Goal: Task Accomplishment & Management: Use online tool/utility

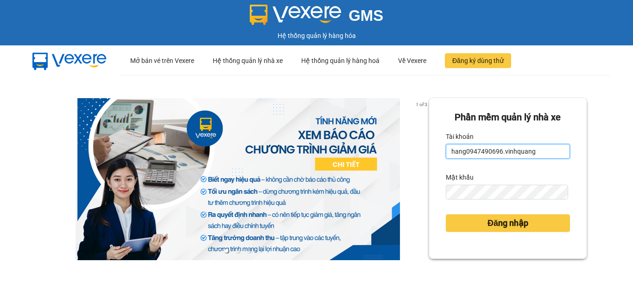
click at [539, 150] on input "hang0947490696.vinhquang" at bounding box center [507, 151] width 124 height 15
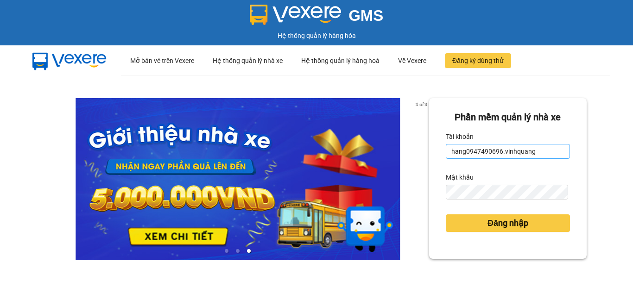
click at [534, 145] on input "hang0947490696.vinhquang" at bounding box center [507, 151] width 124 height 15
type input "hau0388526456.vinhquang"
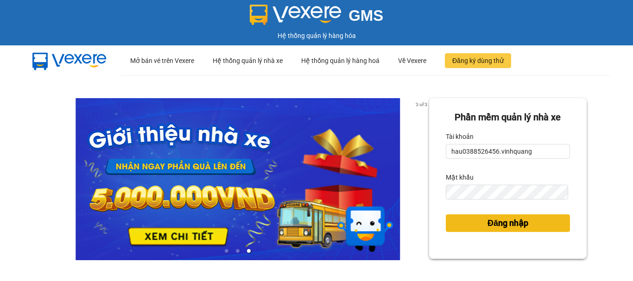
click at [501, 223] on span "Đăng nhập" at bounding box center [507, 223] width 41 height 13
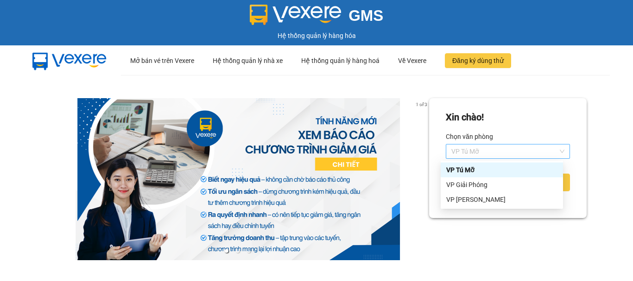
click at [489, 153] on span "VP Tú Mỡ" at bounding box center [507, 151] width 113 height 14
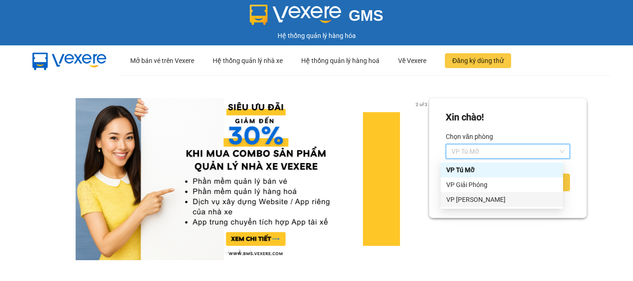
click at [482, 198] on div "VP [PERSON_NAME]" at bounding box center [501, 199] width 111 height 10
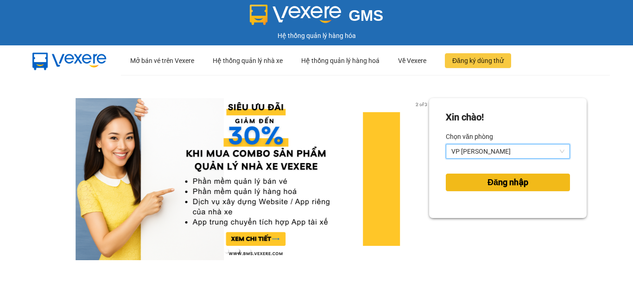
click at [487, 189] on span "Đăng nhập" at bounding box center [507, 182] width 41 height 13
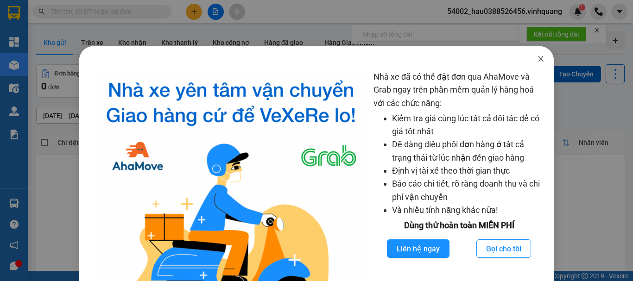
click at [537, 60] on icon "close" at bounding box center [540, 58] width 7 height 7
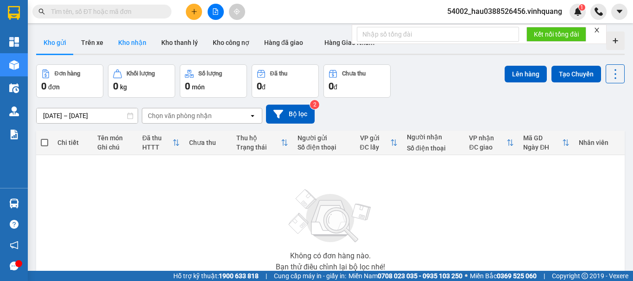
click at [138, 46] on button "Kho nhận" at bounding box center [132, 42] width 43 height 22
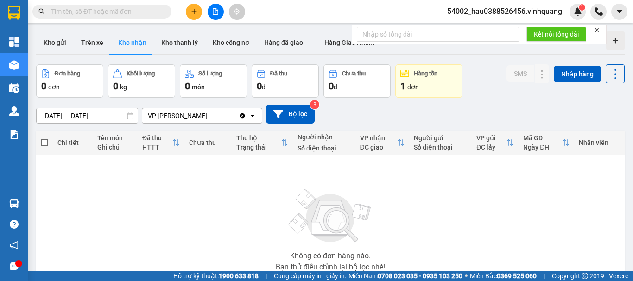
click at [64, 110] on div "ver 1.8.147 Kho gửi Trên xe Kho nhận Kho thanh lý Kho công nợ Hàng đã giao Hàng…" at bounding box center [329, 181] width 595 height 306
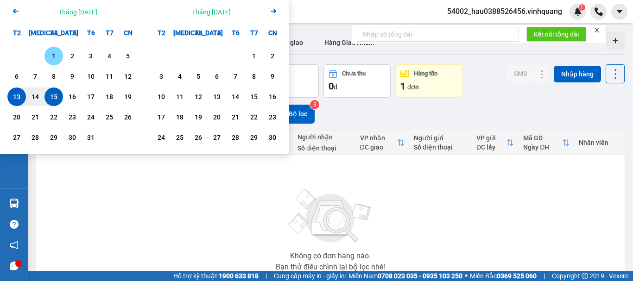
click at [59, 51] on div "1" at bounding box center [53, 55] width 13 height 11
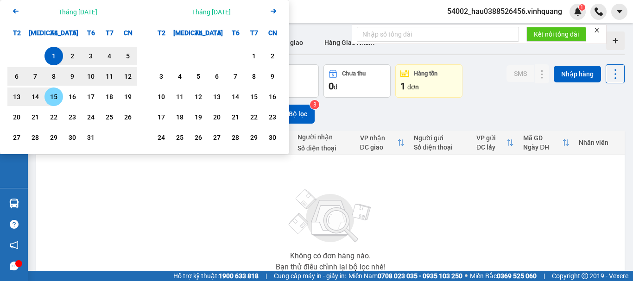
click at [57, 101] on div "15" at bounding box center [53, 96] width 13 height 11
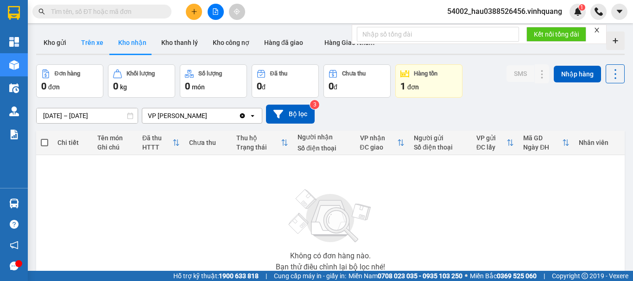
click at [94, 41] on button "Trên xe" at bounding box center [92, 42] width 37 height 22
type input "[DATE] – [DATE]"
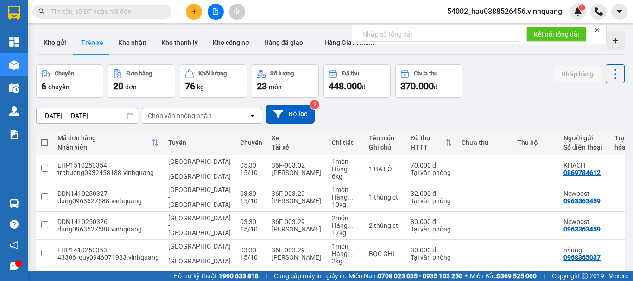
click at [179, 113] on div "Chọn văn phòng nhận" at bounding box center [180, 115] width 64 height 9
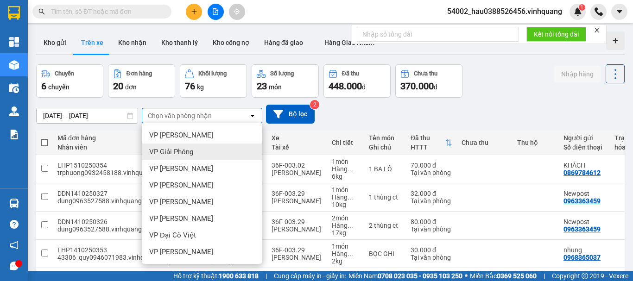
click at [181, 154] on span "VP Giải Phóng" at bounding box center [171, 151] width 44 height 9
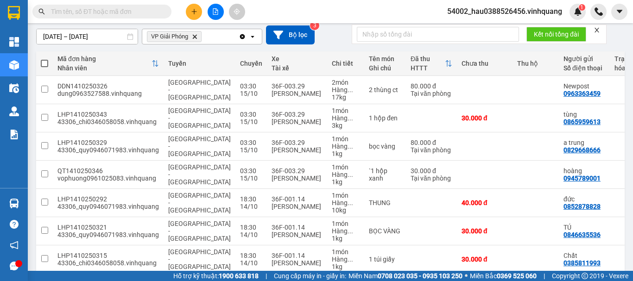
scroll to position [76, 0]
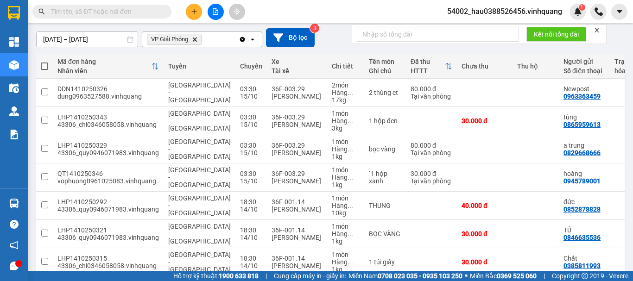
click at [194, 38] on icon "VP Giải Phóng, close by backspace" at bounding box center [195, 39] width 4 height 4
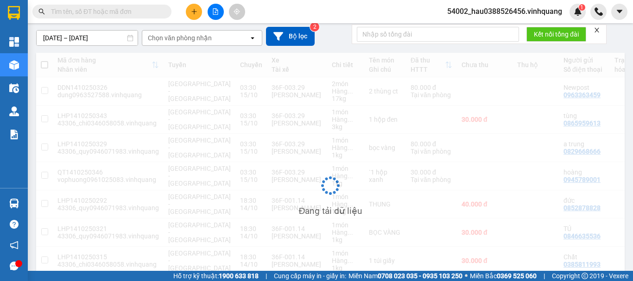
click at [197, 40] on div "Chọn văn phòng nhận" at bounding box center [180, 37] width 64 height 9
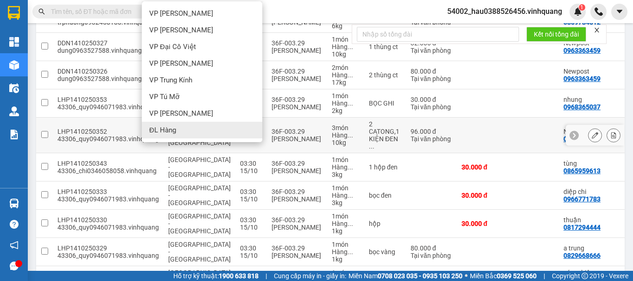
scroll to position [152, 0]
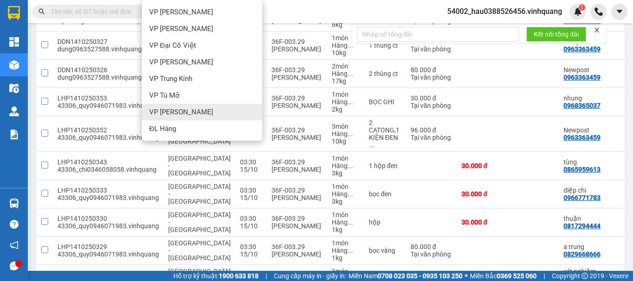
click at [177, 112] on span "VP [PERSON_NAME]" at bounding box center [181, 111] width 64 height 9
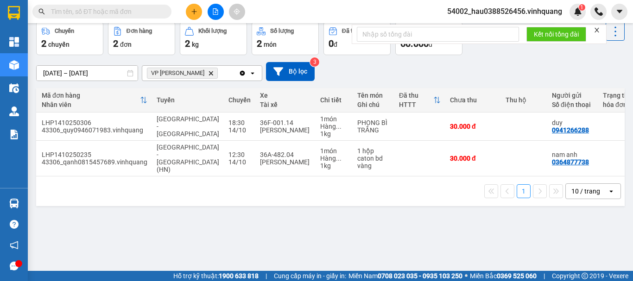
scroll to position [0, 0]
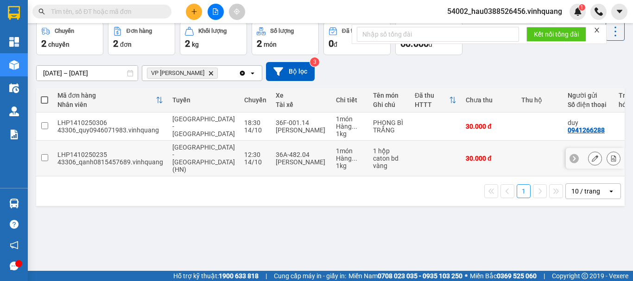
click at [45, 154] on input "checkbox" at bounding box center [44, 157] width 7 height 7
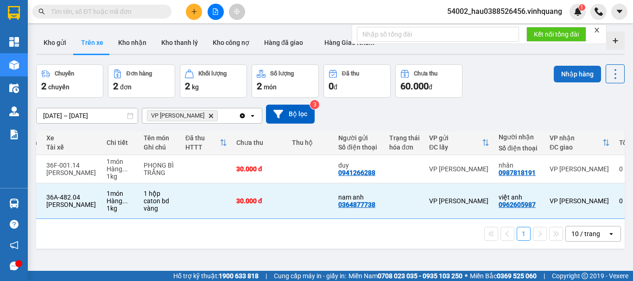
click at [559, 70] on button "Nhập hàng" at bounding box center [576, 74] width 47 height 17
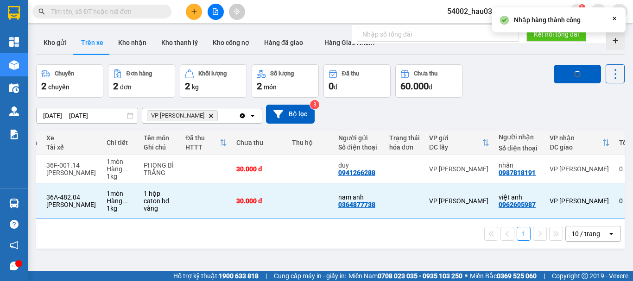
checkbox input "false"
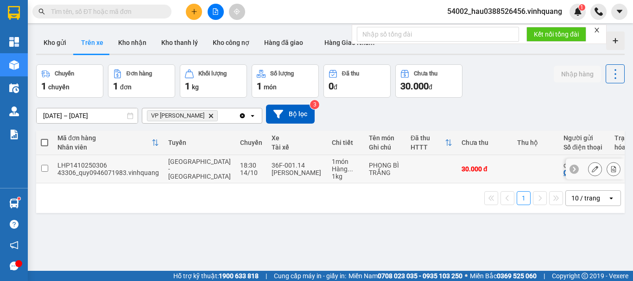
click at [46, 169] on input "checkbox" at bounding box center [44, 168] width 7 height 7
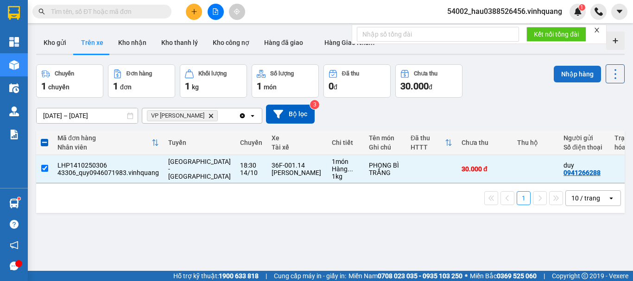
click at [564, 71] on button "Nhập hàng" at bounding box center [576, 74] width 47 height 17
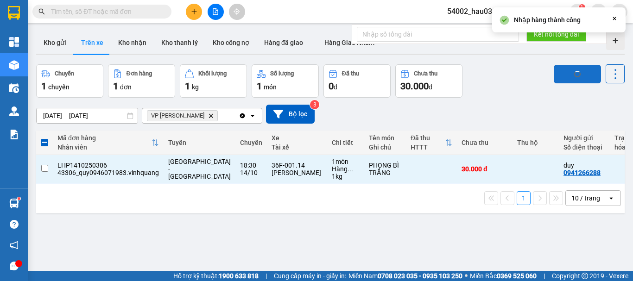
checkbox input "false"
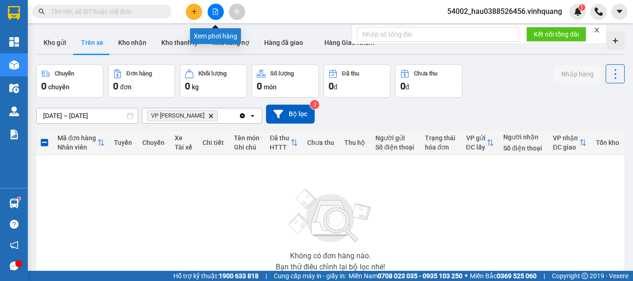
click at [217, 11] on icon "file-add" at bounding box center [215, 11] width 6 height 6
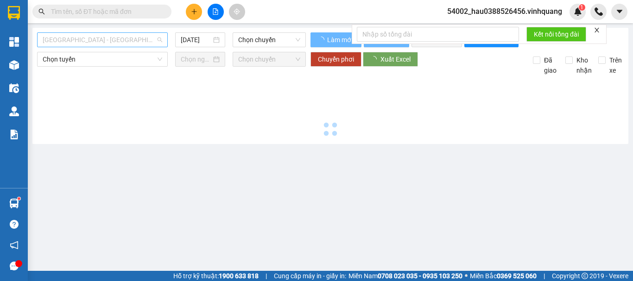
click at [120, 43] on span "[GEOGRAPHIC_DATA] - [GEOGRAPHIC_DATA]" at bounding box center [102, 40] width 119 height 14
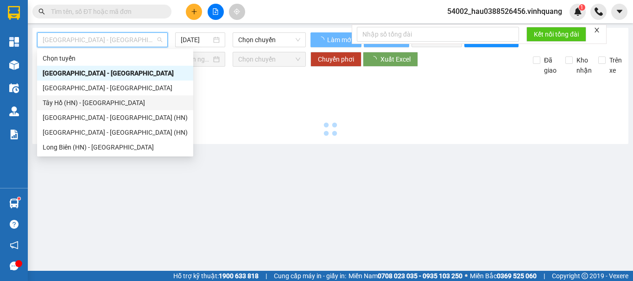
click at [79, 100] on div "Tây Hồ (HN) - [GEOGRAPHIC_DATA]" at bounding box center [115, 103] width 145 height 10
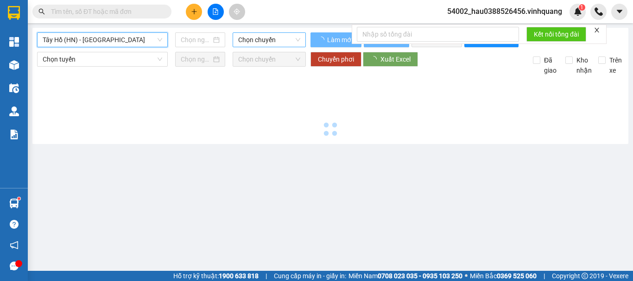
click at [258, 36] on span "Chọn chuyến" at bounding box center [269, 40] width 62 height 14
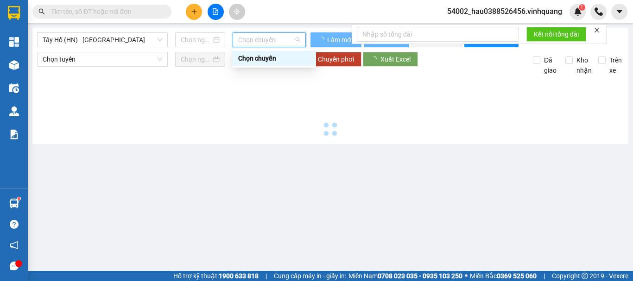
type input "15/10/2025"
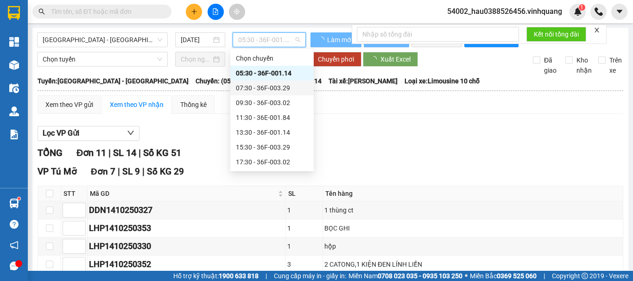
click at [258, 87] on div "07:30 - 36F-003.29" at bounding box center [272, 88] width 72 height 10
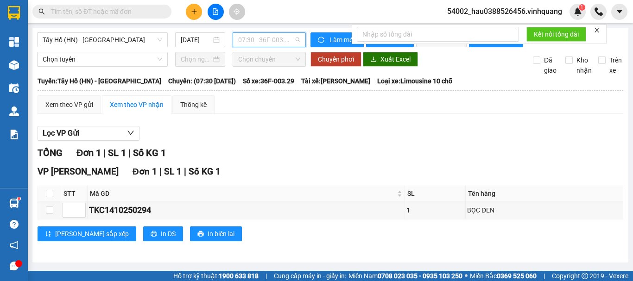
click at [260, 41] on span "07:30 - 36F-003.29" at bounding box center [269, 40] width 62 height 14
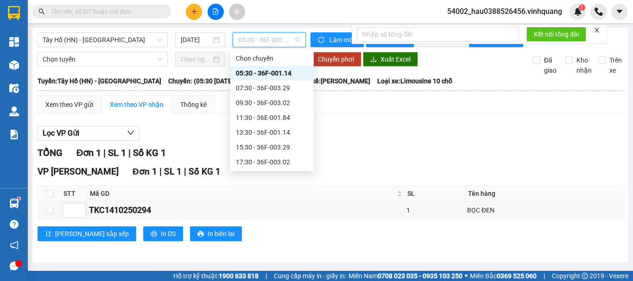
click at [253, 71] on div "05:30 - 36F-001.14" at bounding box center [272, 73] width 72 height 10
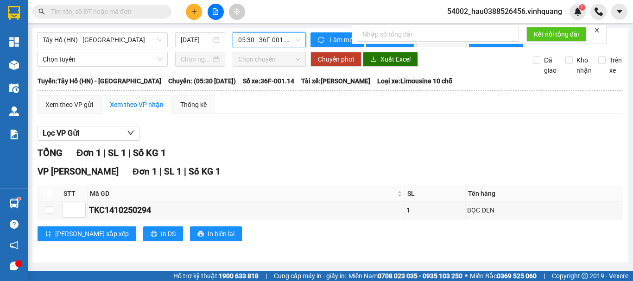
click at [309, 151] on div "Lọc VP Gửi TỔNG Đơn 1 | SL 1 | Số KG 1 VP LÊ HỒNG PHONG Đơn 1 | SL 1 | Số KG 1…" at bounding box center [330, 187] width 585 height 132
click at [81, 109] on div "Xem theo VP gửi" at bounding box center [69, 105] width 48 height 10
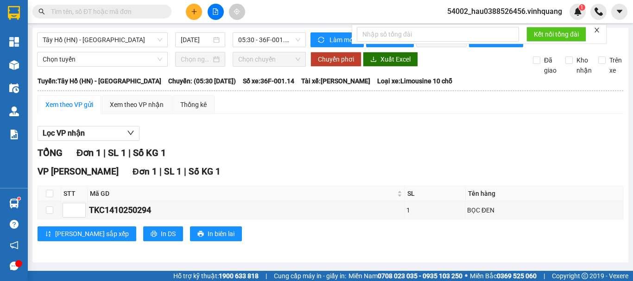
click at [536, 9] on span "54002_hau0388526456.vinhquang" at bounding box center [504, 12] width 130 height 12
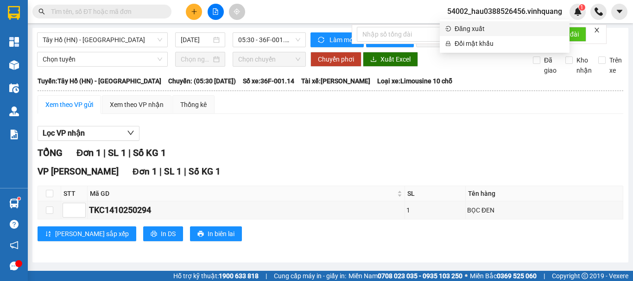
click at [487, 30] on span "Đăng xuất" at bounding box center [508, 29] width 109 height 10
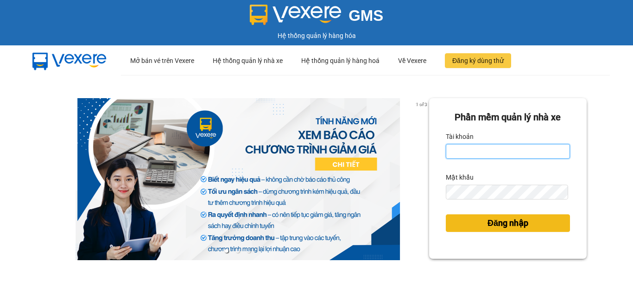
type input "hau0388526456.vinhquang"
click at [498, 222] on span "Đăng nhập" at bounding box center [507, 223] width 41 height 13
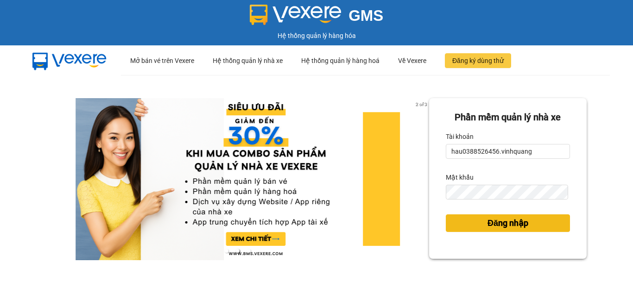
click at [497, 226] on span "Đăng nhập" at bounding box center [507, 223] width 41 height 13
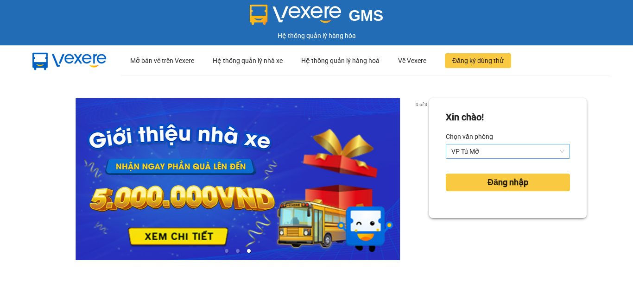
click at [478, 148] on span "VP Tú Mỡ" at bounding box center [507, 151] width 113 height 14
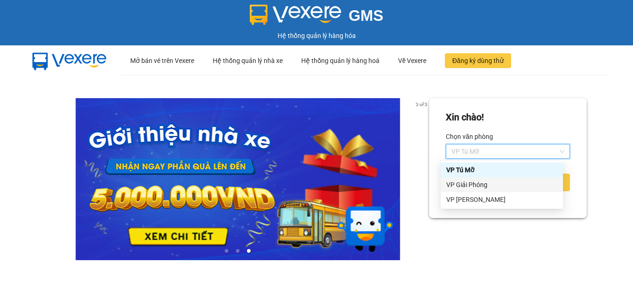
click at [479, 188] on div "VP Giải Phóng" at bounding box center [501, 185] width 111 height 10
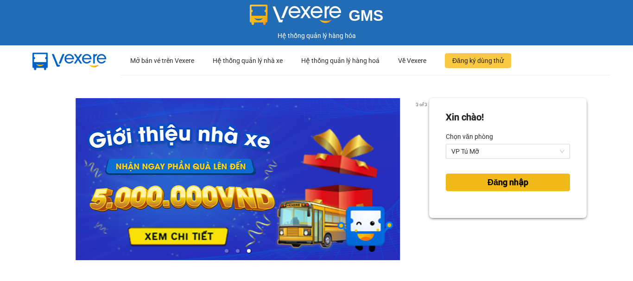
click at [489, 182] on span "Đăng nhập" at bounding box center [507, 182] width 41 height 13
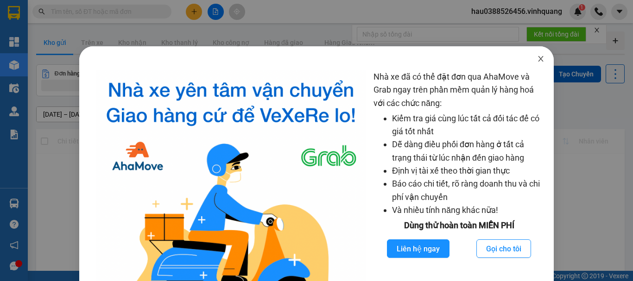
click at [537, 62] on icon "close" at bounding box center [540, 58] width 7 height 7
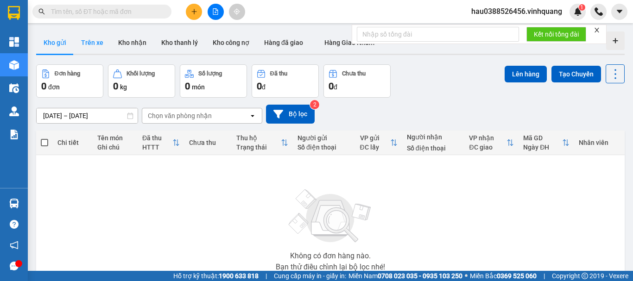
click at [101, 46] on button "Trên xe" at bounding box center [92, 42] width 37 height 22
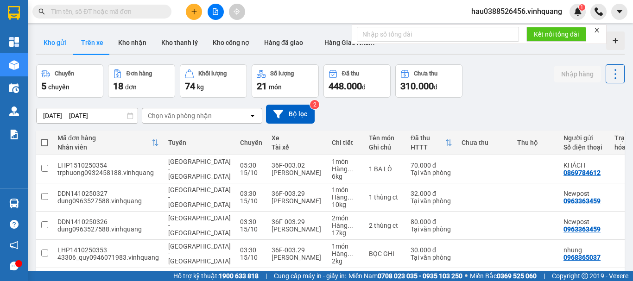
click at [44, 48] on button "Kho gửi" at bounding box center [55, 42] width 38 height 22
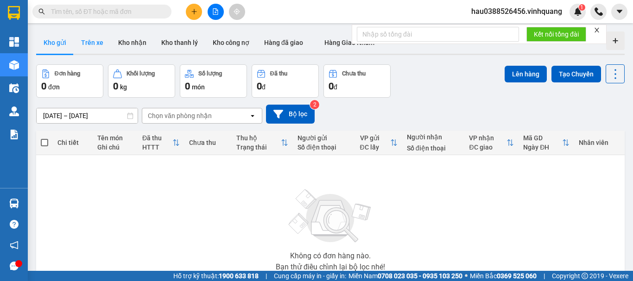
click at [92, 42] on button "Trên xe" at bounding box center [92, 42] width 37 height 22
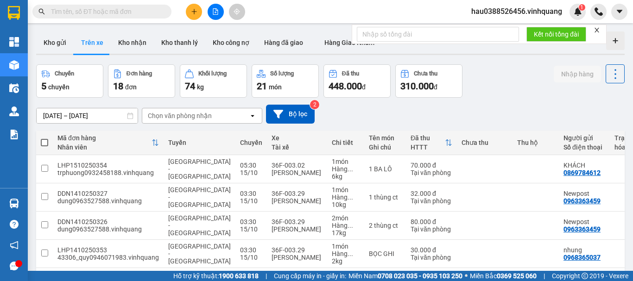
click at [209, 115] on div "Chọn văn phòng nhận" at bounding box center [180, 115] width 64 height 9
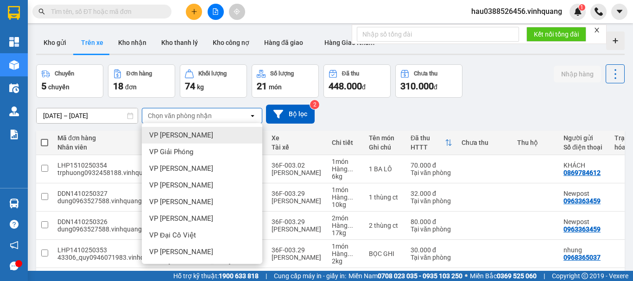
click at [215, 136] on div "VP [PERSON_NAME]" at bounding box center [202, 135] width 120 height 17
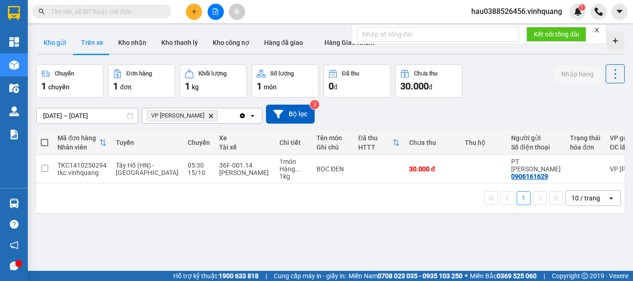
click at [67, 42] on button "Kho gửi" at bounding box center [55, 42] width 38 height 22
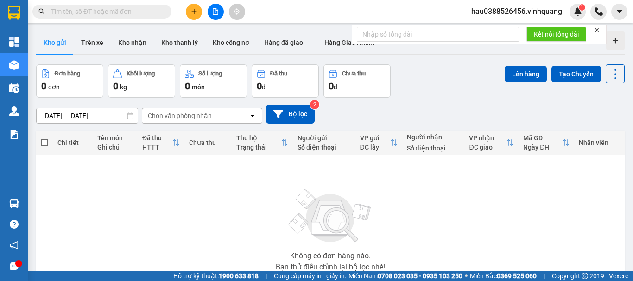
click at [91, 8] on input "text" at bounding box center [105, 11] width 109 height 10
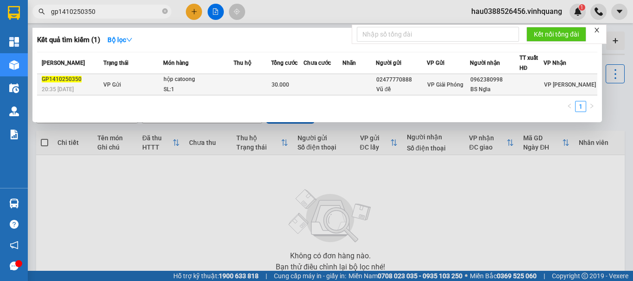
type input "gp1410250350"
click at [149, 88] on td "VP Gửi" at bounding box center [132, 84] width 63 height 21
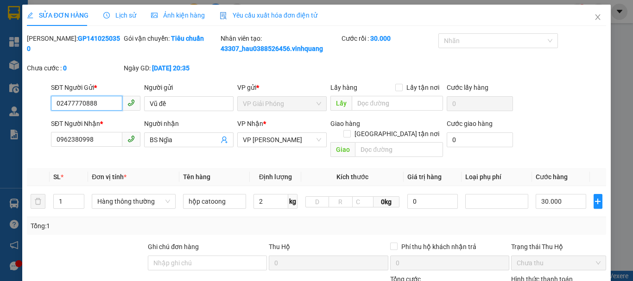
type input "02477770888"
type input "Vũ đề"
type input "0962380998"
type input "BS Ngĩa"
type input "0"
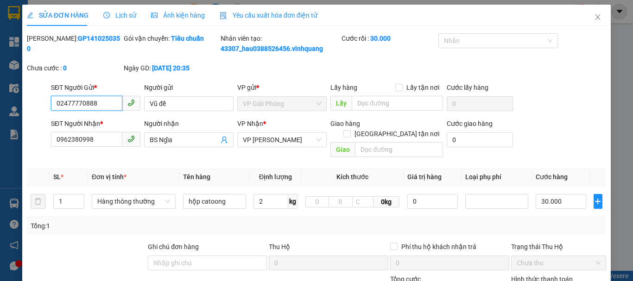
type input "30.000"
click at [129, 9] on div "Lịch sử" at bounding box center [119, 15] width 33 height 21
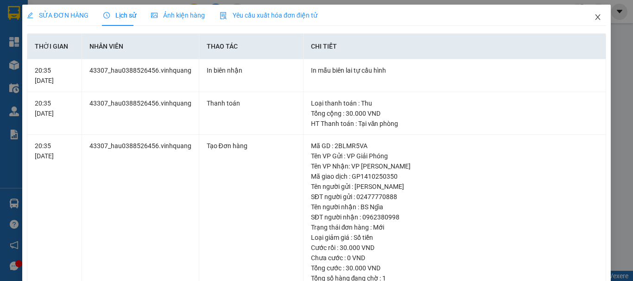
click at [595, 17] on icon "close" at bounding box center [597, 17] width 5 height 6
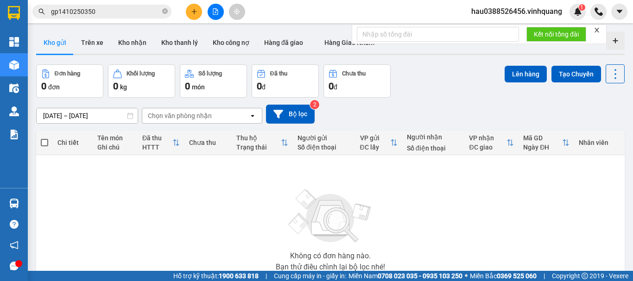
click at [452, 108] on div "13/10/2025 – 15/10/2025 Press the down arrow key to interact with the calendar …" at bounding box center [330, 114] width 588 height 19
click at [595, 27] on icon "close" at bounding box center [596, 30] width 6 height 6
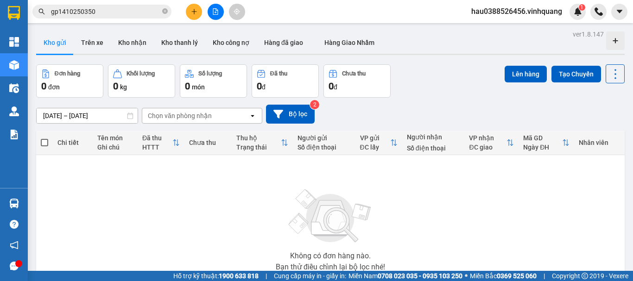
click at [514, 10] on span "hau0388526456.vinhquang" at bounding box center [517, 12] width 106 height 12
click at [518, 30] on span "Đăng xuất" at bounding box center [521, 29] width 86 height 10
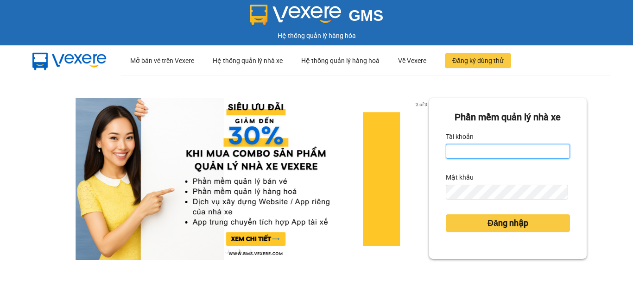
type input "hau0388526456.vinhquang"
click at [546, 155] on input "hau0388526456.vinhquang" at bounding box center [507, 151] width 124 height 15
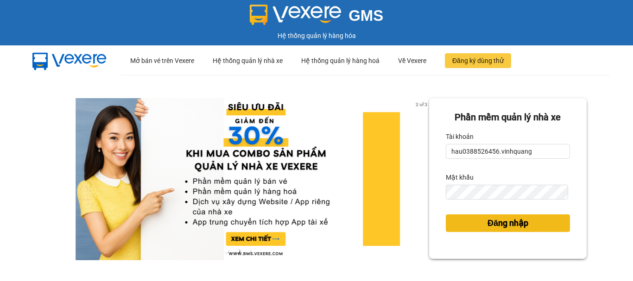
click at [509, 226] on span "Đăng nhập" at bounding box center [507, 223] width 41 height 13
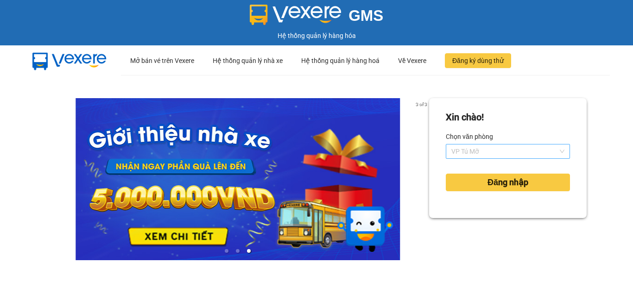
click at [478, 151] on span "VP Tú Mỡ" at bounding box center [507, 151] width 113 height 14
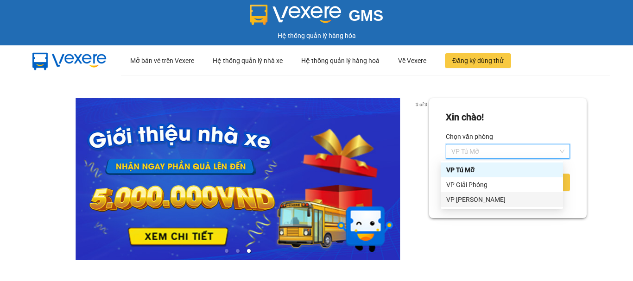
click at [478, 200] on div "VP [PERSON_NAME]" at bounding box center [501, 199] width 111 height 10
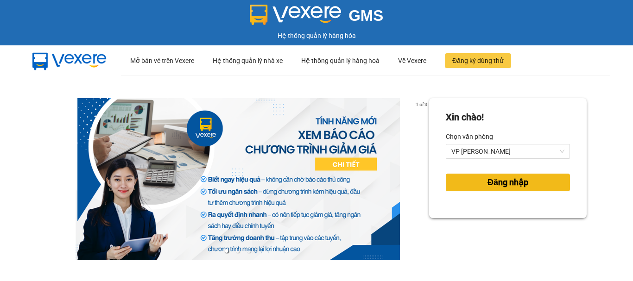
click at [487, 186] on span "Đăng nhập" at bounding box center [507, 182] width 41 height 13
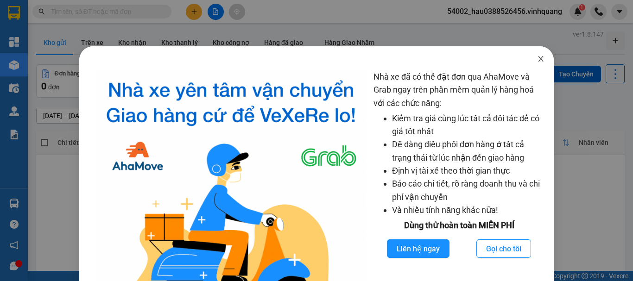
click at [538, 61] on icon "close" at bounding box center [540, 59] width 5 height 6
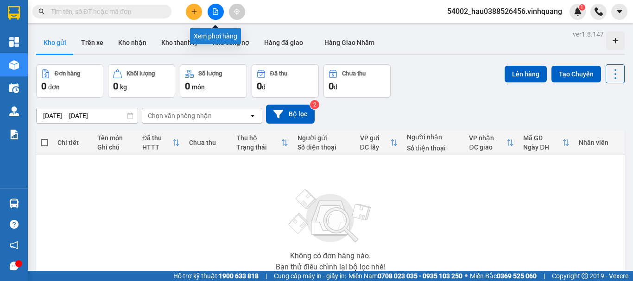
click at [215, 11] on icon "file-add" at bounding box center [215, 11] width 6 height 6
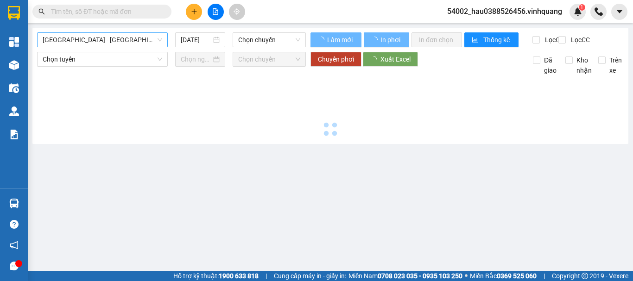
click at [133, 40] on span "[GEOGRAPHIC_DATA] - [GEOGRAPHIC_DATA]" at bounding box center [102, 40] width 119 height 14
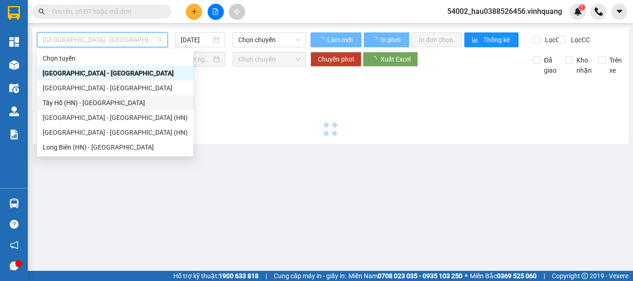
click at [102, 100] on div "Tây Hồ (HN) - [GEOGRAPHIC_DATA]" at bounding box center [115, 103] width 145 height 10
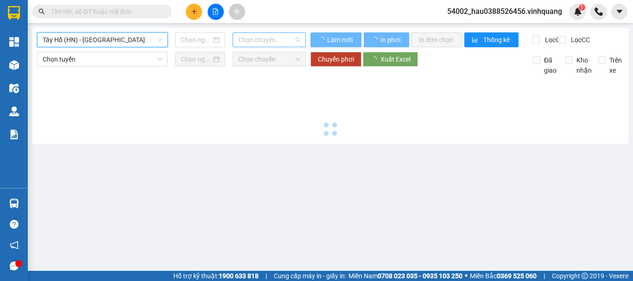
click at [264, 42] on span "Chọn chuyến" at bounding box center [269, 40] width 62 height 14
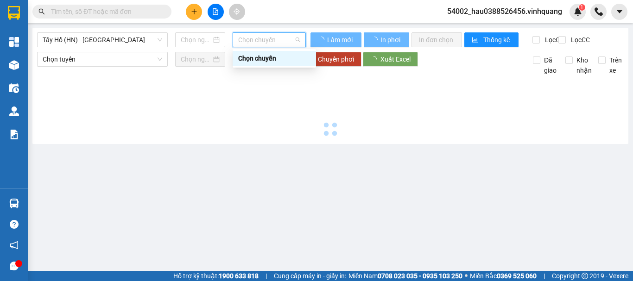
type input "15/10/2025"
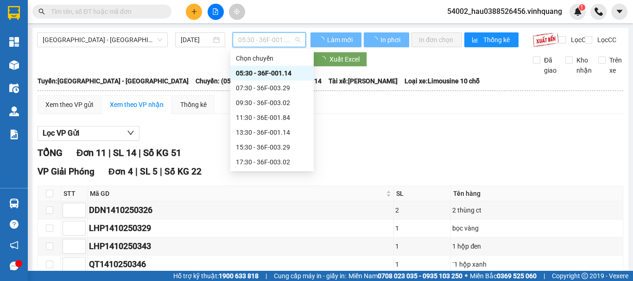
click at [261, 71] on div "05:30 - 36F-001.14" at bounding box center [272, 73] width 72 height 10
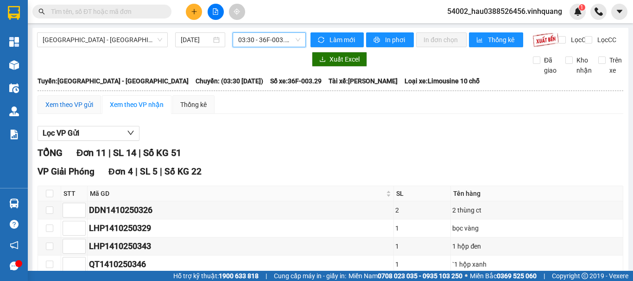
click at [69, 110] on div "Xem theo VP gửi" at bounding box center [69, 105] width 48 height 10
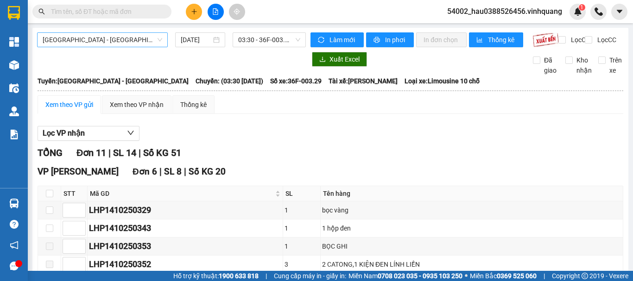
click at [94, 38] on span "[GEOGRAPHIC_DATA] - [GEOGRAPHIC_DATA]" at bounding box center [102, 40] width 119 height 14
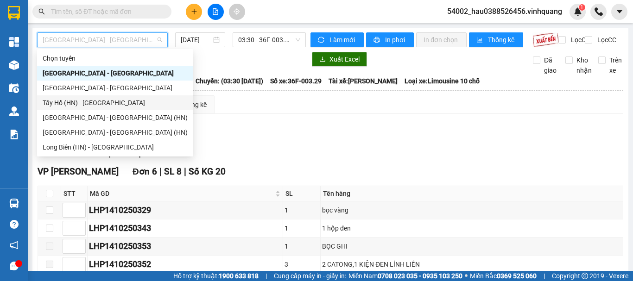
click at [91, 101] on div "Tây Hồ (HN) - [GEOGRAPHIC_DATA]" at bounding box center [115, 103] width 145 height 10
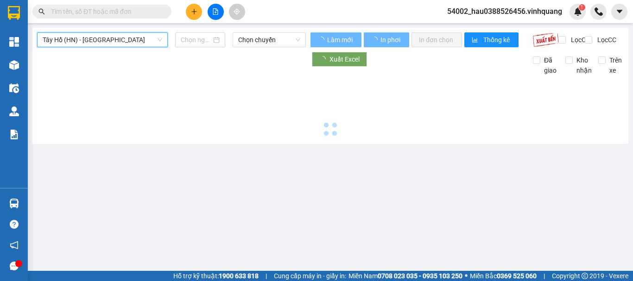
type input "15/10/2025"
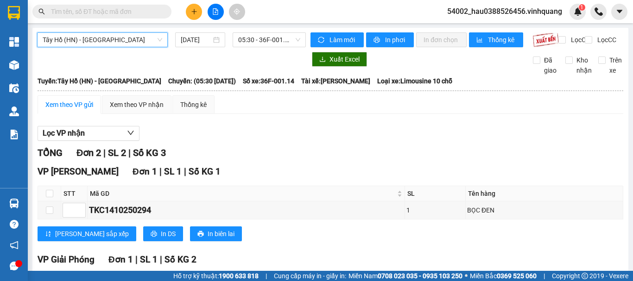
scroll to position [92, 0]
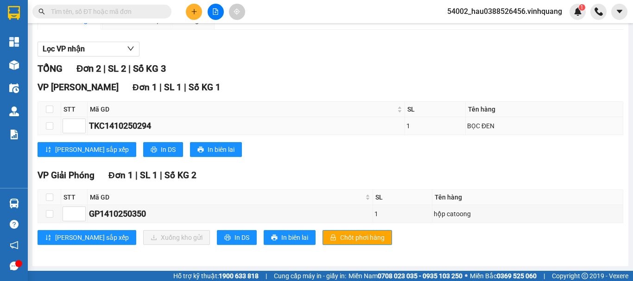
click at [259, 122] on div "TKC1410250294" at bounding box center [246, 125] width 314 height 13
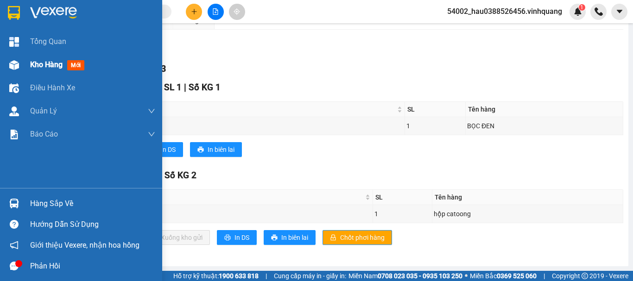
click at [27, 62] on div "Kho hàng mới" at bounding box center [81, 64] width 162 height 23
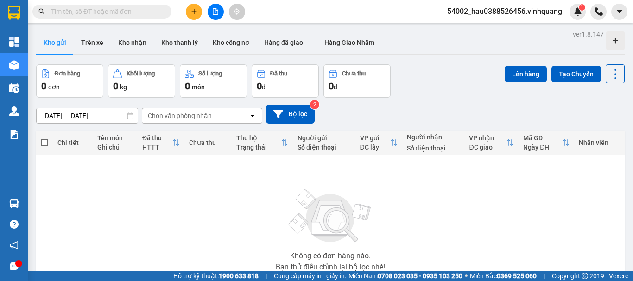
click at [507, 14] on span "54002_hau0388526456.vinhquang" at bounding box center [504, 12] width 130 height 12
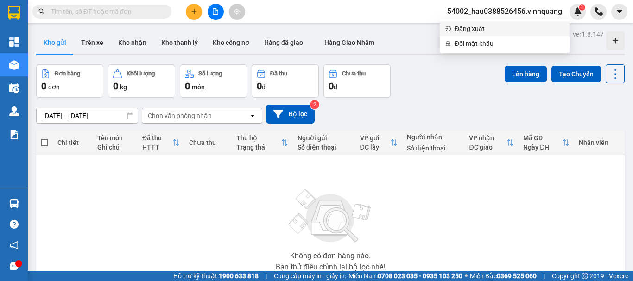
click at [501, 27] on span "Đăng xuất" at bounding box center [508, 29] width 109 height 10
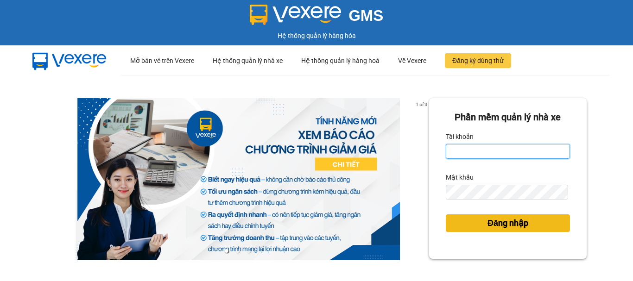
type input "hau0388526456.vinhquang"
click at [515, 230] on button "Đăng nhập" at bounding box center [507, 223] width 124 height 18
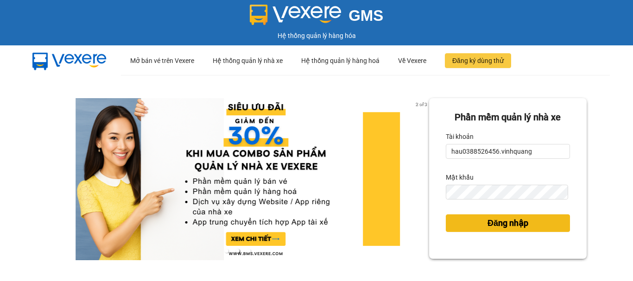
click at [514, 223] on span "Đăng nhập" at bounding box center [507, 223] width 41 height 13
click at [505, 223] on div "Phần mềm quản lý nhà xe Tài khoản hau0388526456.vinhquang Mật khẩu Đăng nhập" at bounding box center [507, 206] width 157 height 216
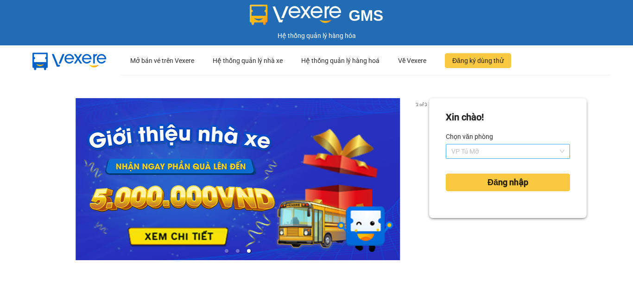
click at [498, 154] on span "VP Tú Mỡ" at bounding box center [507, 151] width 113 height 14
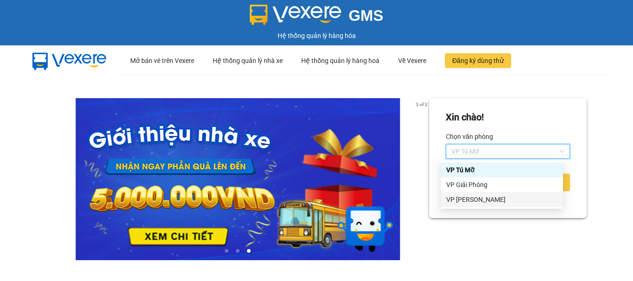
click at [480, 206] on div "VP [PERSON_NAME]" at bounding box center [501, 199] width 122 height 15
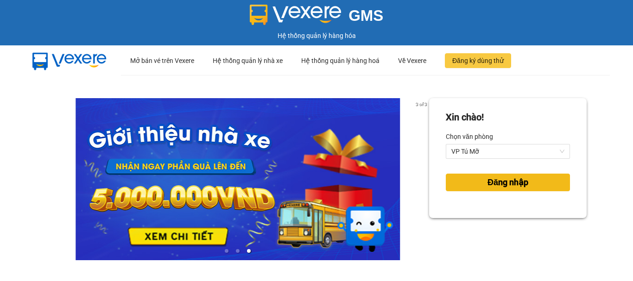
click at [489, 185] on span "Đăng nhập" at bounding box center [507, 182] width 41 height 13
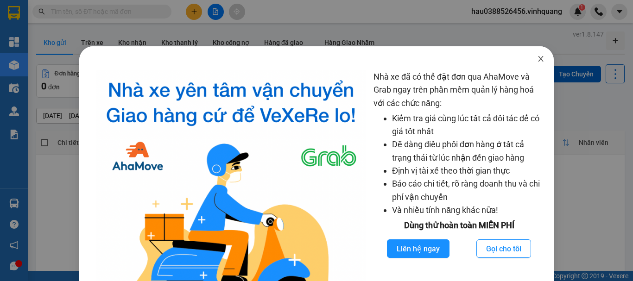
click at [538, 60] on icon "close" at bounding box center [540, 58] width 7 height 7
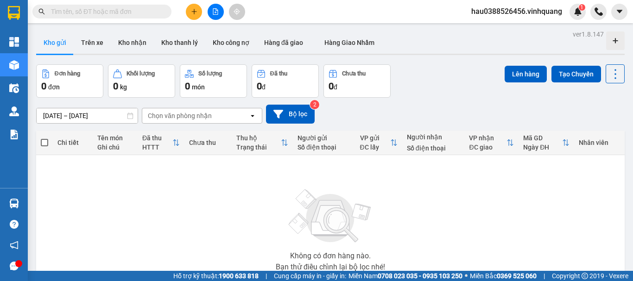
click at [518, 9] on span "hau0388526456.vinhquang" at bounding box center [517, 12] width 106 height 12
click at [499, 30] on span "Đăng xuất" at bounding box center [521, 29] width 86 height 10
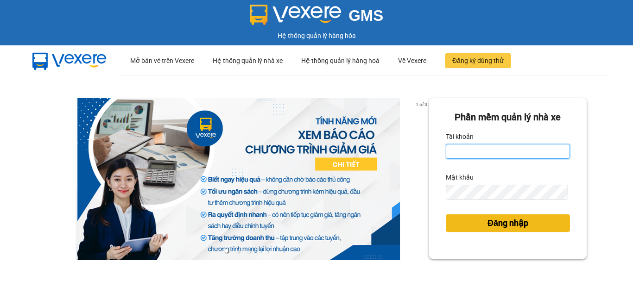
type input "hau0388526456.vinhquang"
click at [519, 218] on span "Đăng nhập" at bounding box center [507, 223] width 41 height 13
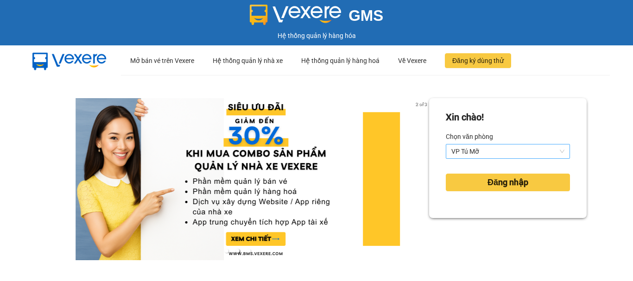
click at [511, 151] on span "VP Tú Mỡ" at bounding box center [507, 151] width 113 height 14
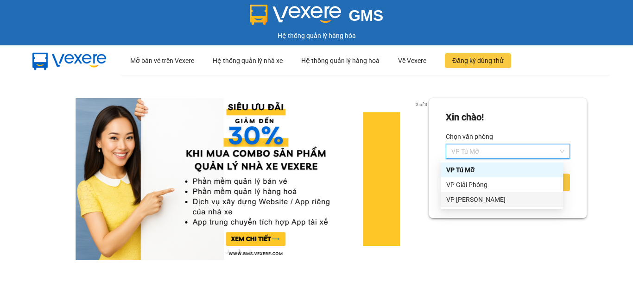
click at [468, 202] on div "VP [PERSON_NAME]" at bounding box center [501, 199] width 111 height 10
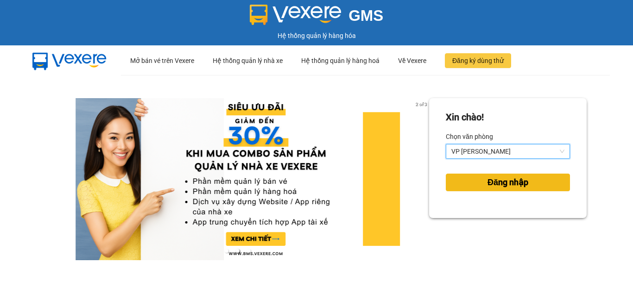
click at [501, 182] on span "Đăng nhập" at bounding box center [507, 182] width 41 height 13
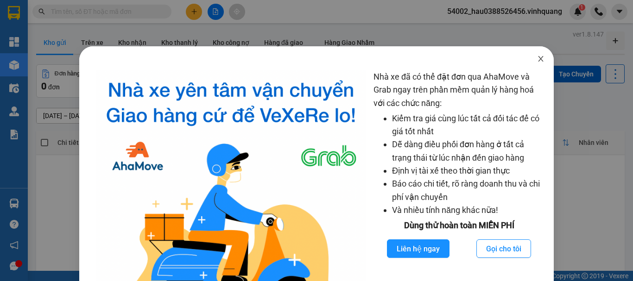
click at [538, 58] on icon "close" at bounding box center [540, 59] width 5 height 6
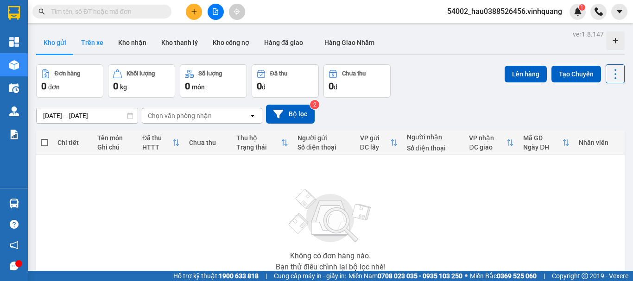
click at [87, 40] on button "Trên xe" at bounding box center [92, 42] width 37 height 22
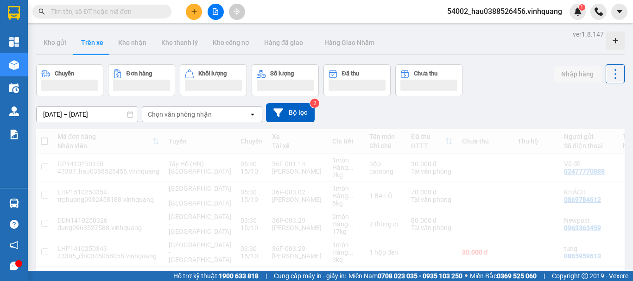
click at [166, 113] on div "Chọn văn phòng nhận" at bounding box center [180, 114] width 64 height 9
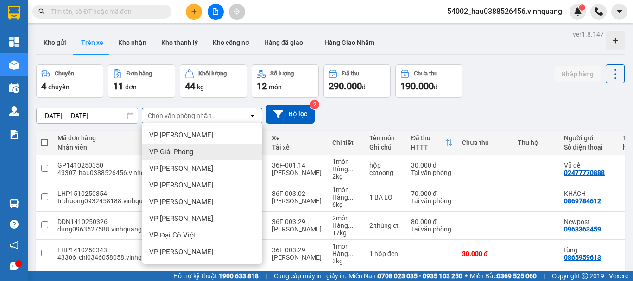
click at [181, 146] on div "VP Giải Phóng" at bounding box center [202, 152] width 120 height 17
